Goal: Task Accomplishment & Management: Use online tool/utility

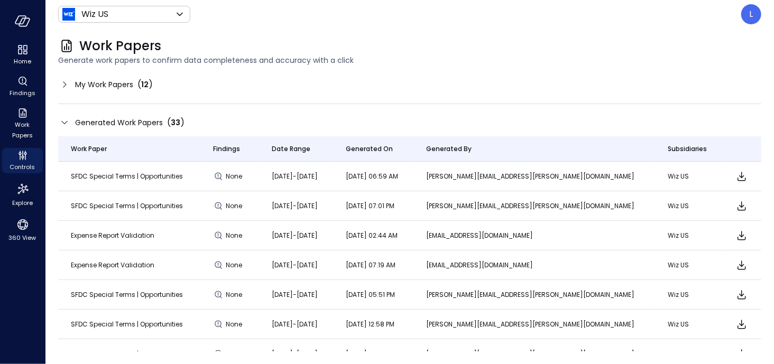
click at [65, 83] on icon at bounding box center [64, 84] width 3 height 6
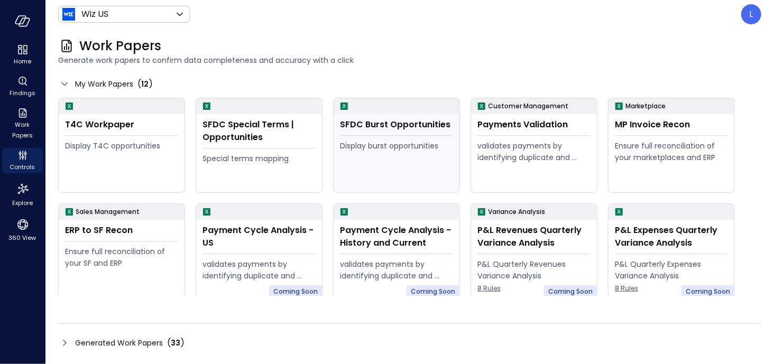
click at [400, 141] on div "Display burst opportunities" at bounding box center [396, 146] width 113 height 12
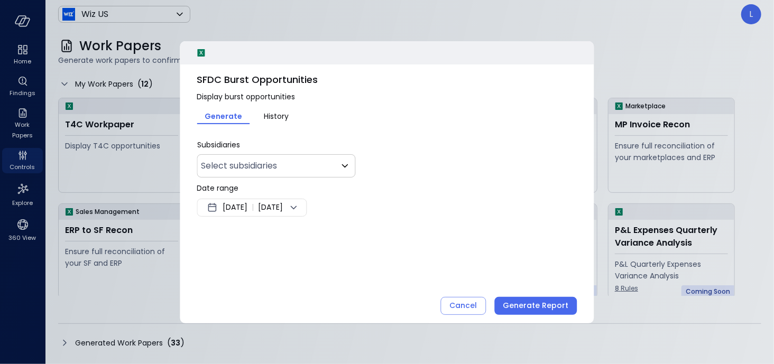
type input "**"
click at [283, 207] on span "[DATE]" at bounding box center [271, 207] width 25 height 13
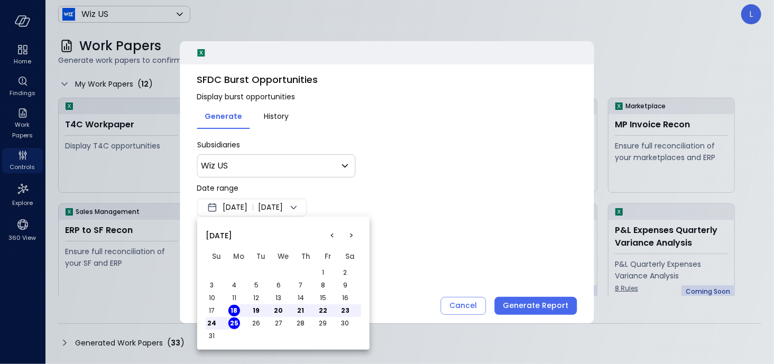
click at [319, 266] on td "1" at bounding box center [328, 272] width 22 height 13
click at [319, 274] on button "1" at bounding box center [323, 273] width 12 height 12
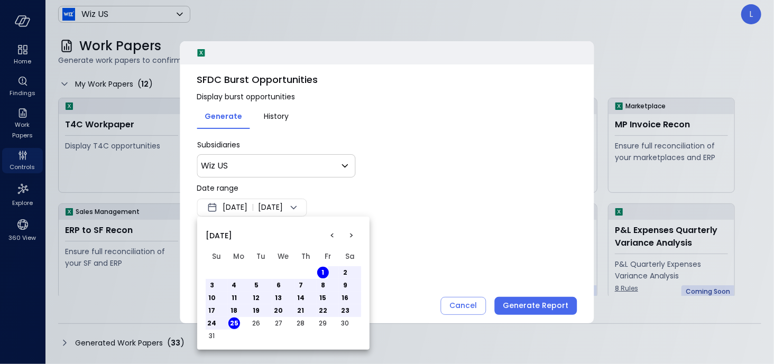
click at [233, 324] on button "25" at bounding box center [234, 324] width 12 height 12
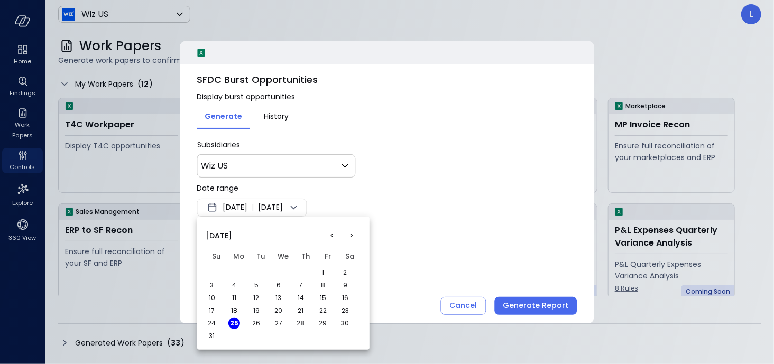
click at [327, 272] on button "1" at bounding box center [323, 273] width 12 height 12
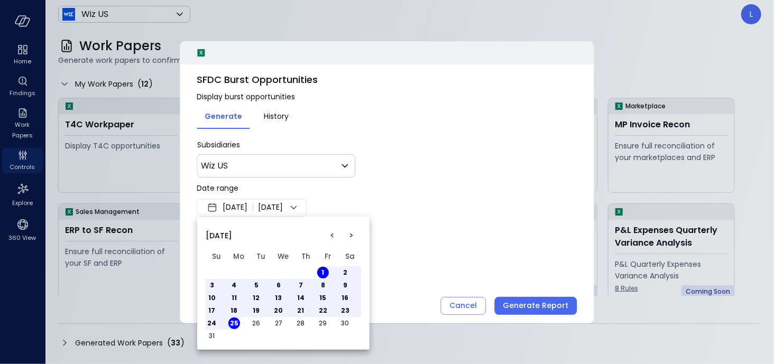
click at [466, 211] on div at bounding box center [387, 182] width 774 height 364
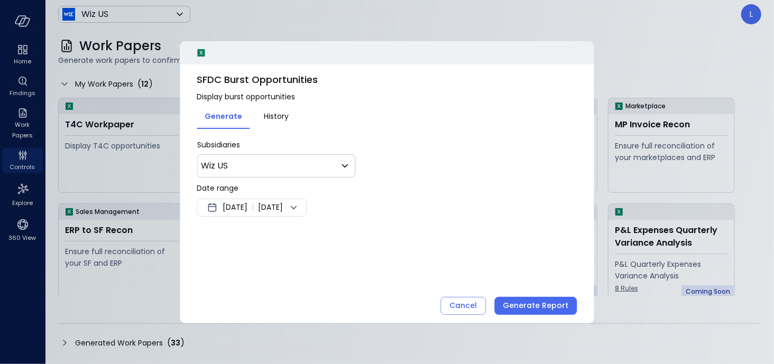
click at [542, 307] on div "Generate Report" at bounding box center [536, 305] width 66 height 13
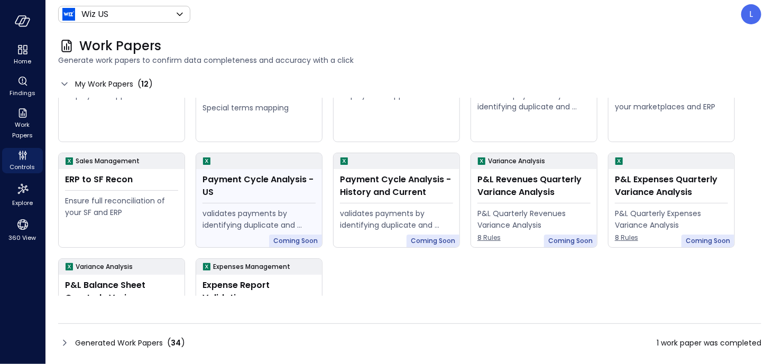
scroll to position [108, 0]
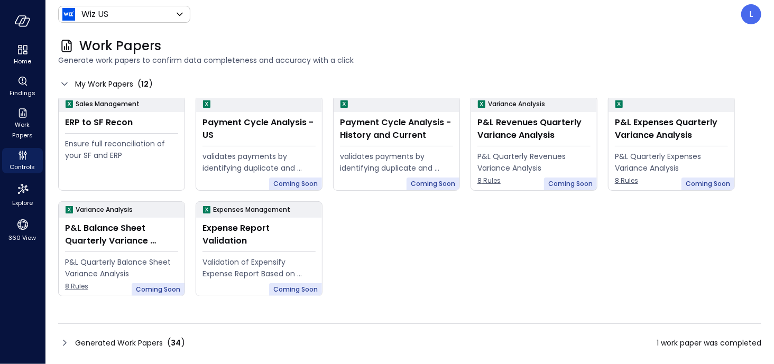
click at [61, 348] on icon at bounding box center [64, 343] width 13 height 13
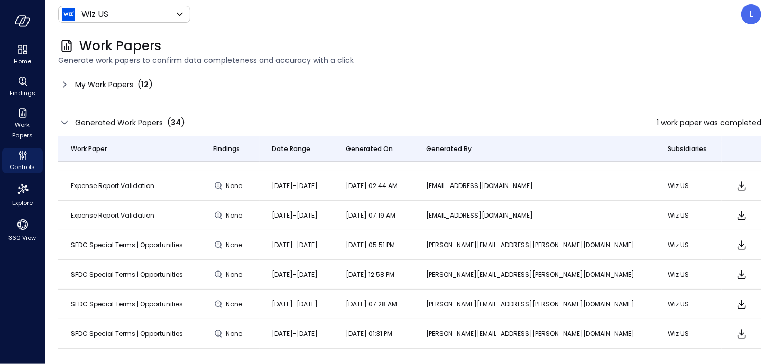
scroll to position [0, 0]
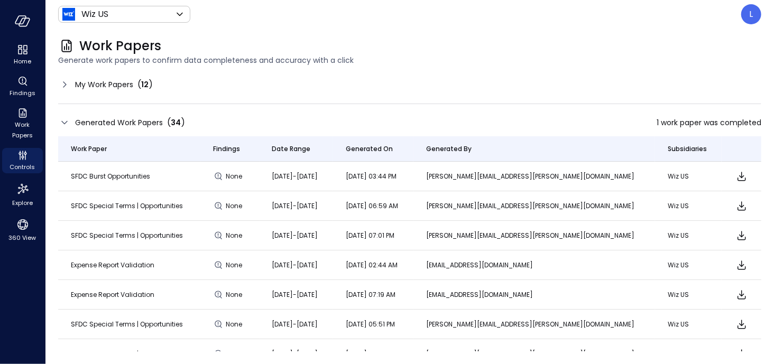
click at [735, 174] on icon "Download" at bounding box center [741, 176] width 13 height 13
